Goal: Find specific page/section

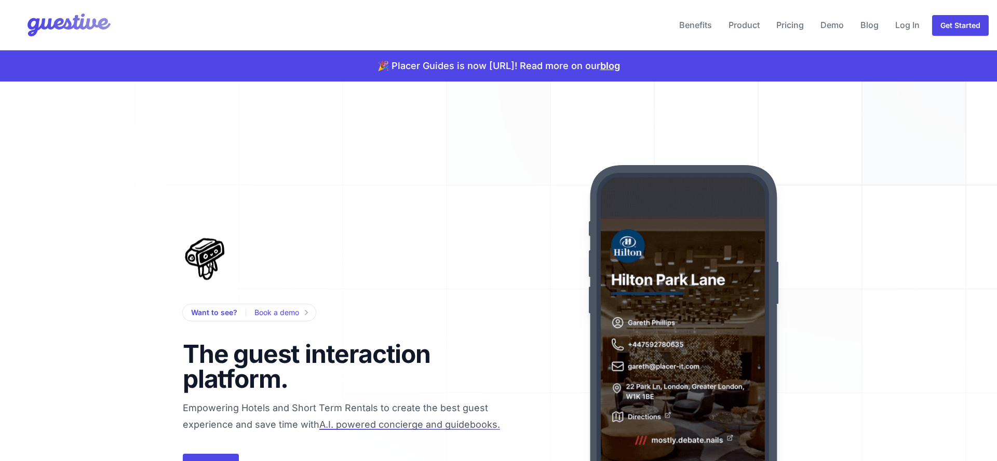
scroll to position [5, 0]
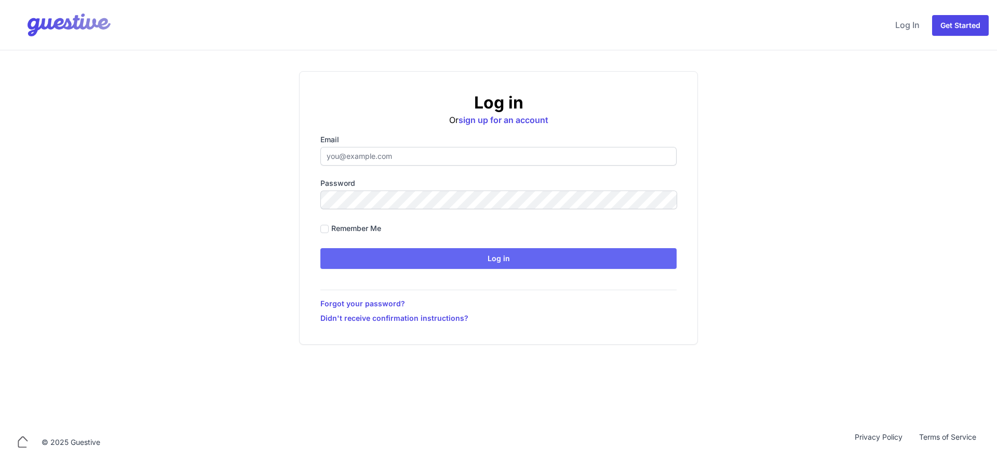
type input "[EMAIL_ADDRESS][DOMAIN_NAME]"
click at [434, 252] on input "Log in" at bounding box center [498, 258] width 356 height 21
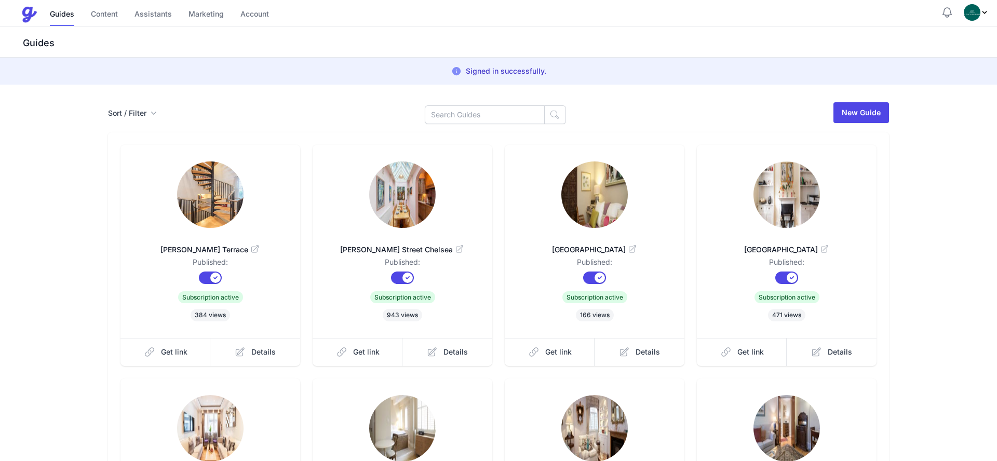
click at [516, 99] on div "Sort / Filter Sort Name Created Unsorted All Published Unpublished Archived New…" at bounding box center [498, 373] width 997 height 576
click at [511, 112] on input at bounding box center [485, 114] width 120 height 19
type input "regency"
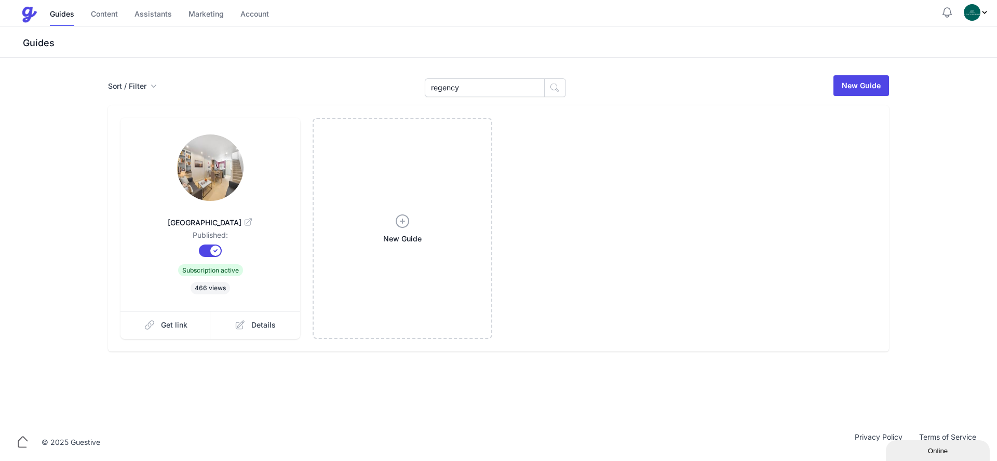
click at [248, 220] on icon at bounding box center [248, 222] width 10 height 10
